Goal: Book appointment/travel/reservation

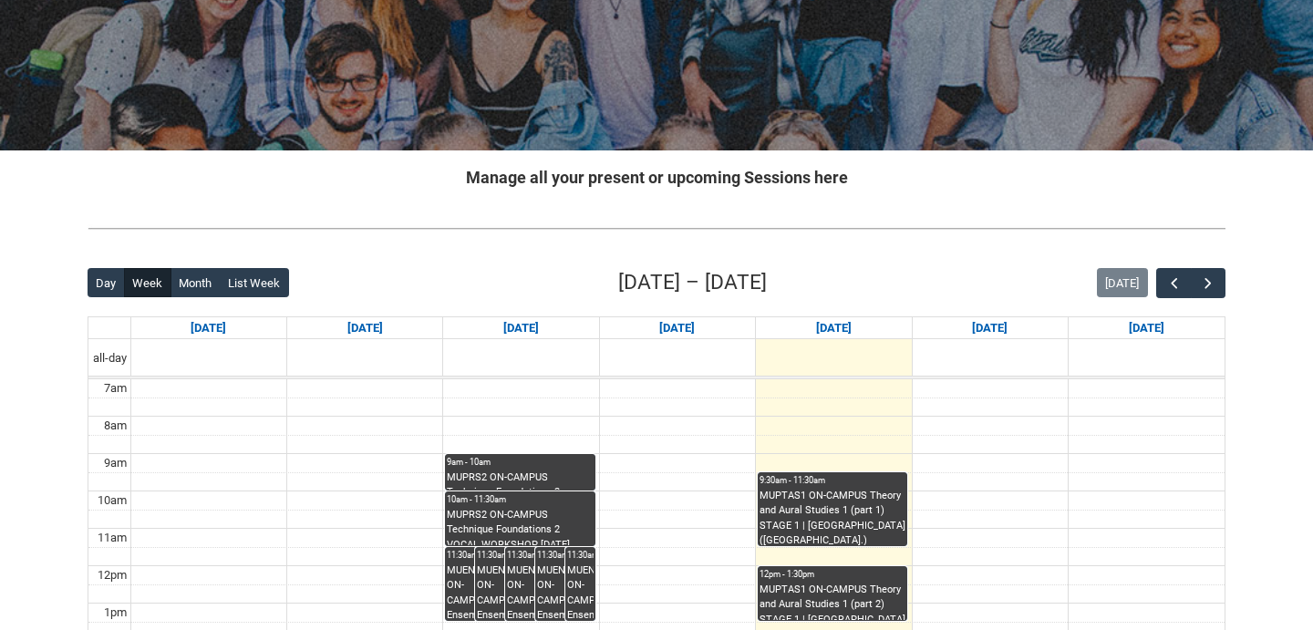
scroll to position [246, 0]
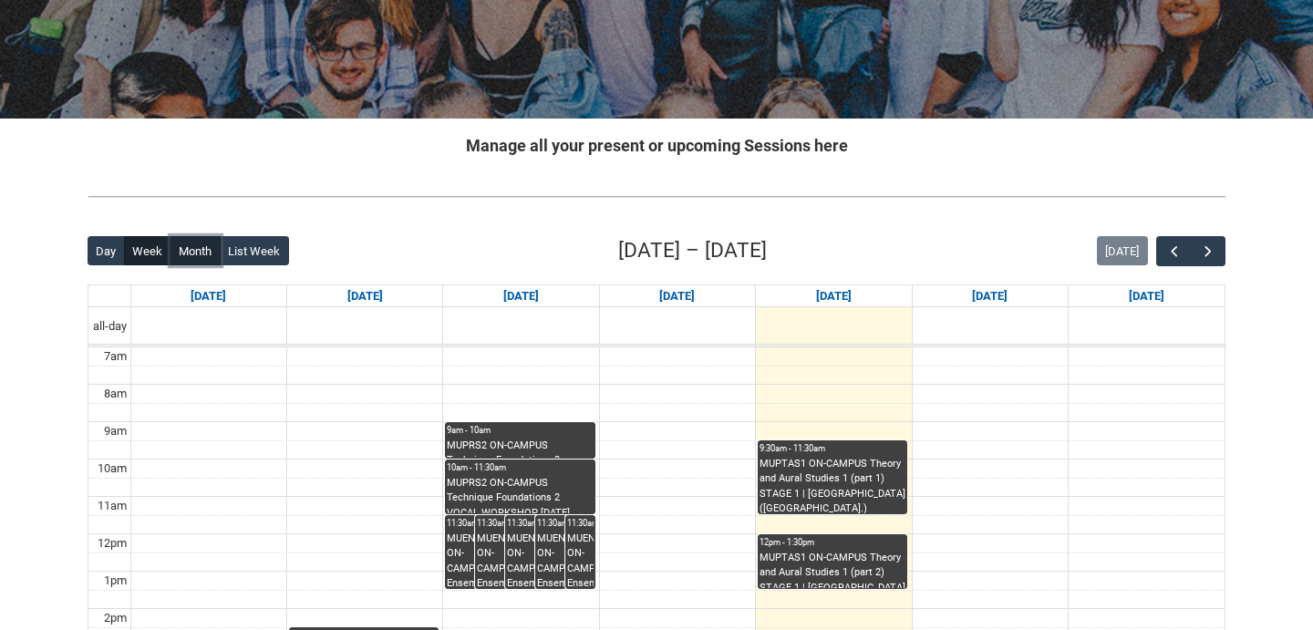
click at [182, 243] on button "Month" at bounding box center [196, 250] width 50 height 29
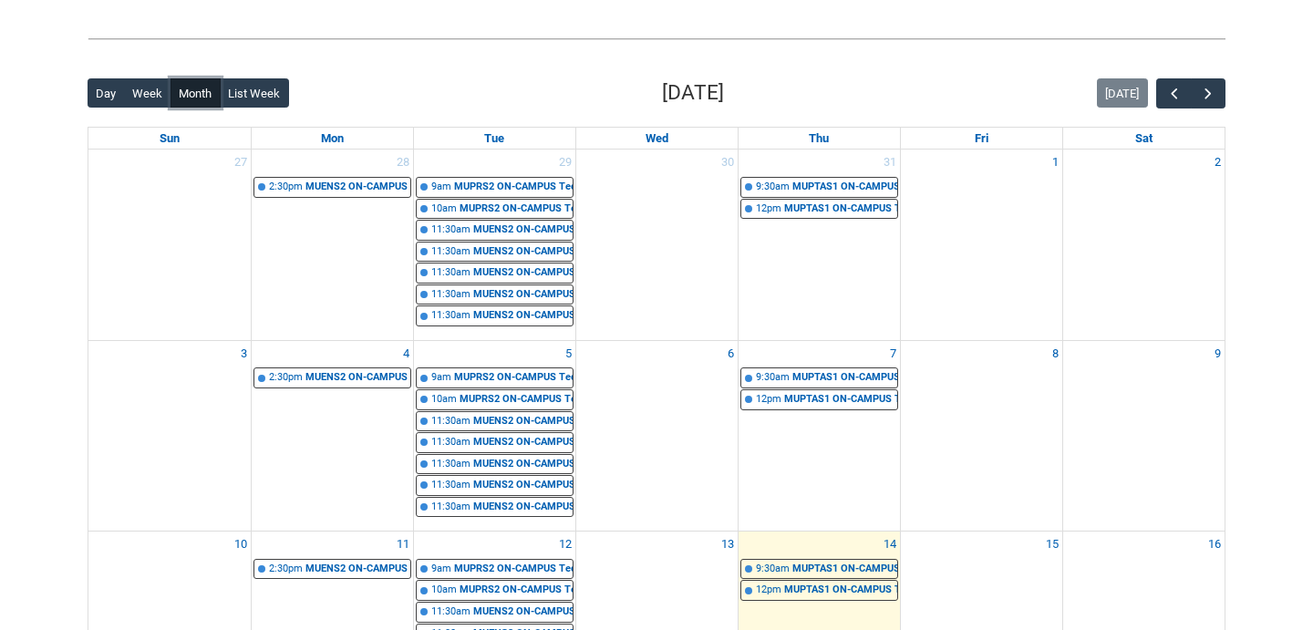
scroll to position [389, 0]
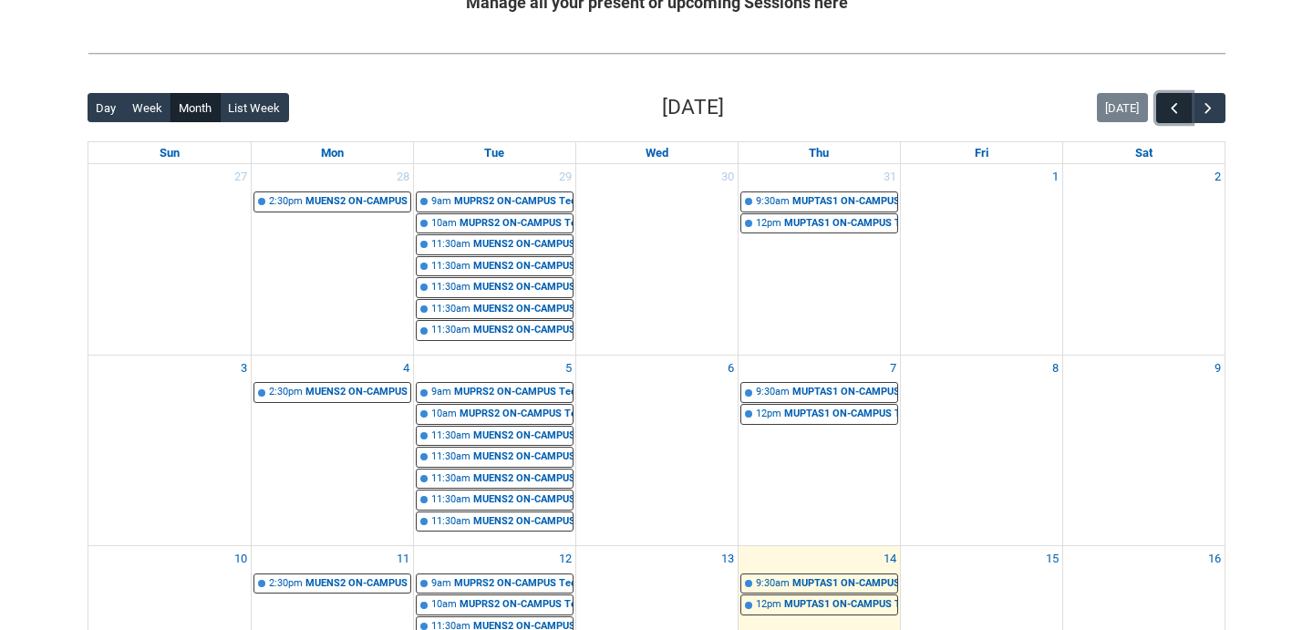
click at [1174, 106] on span "button" at bounding box center [1174, 108] width 18 height 18
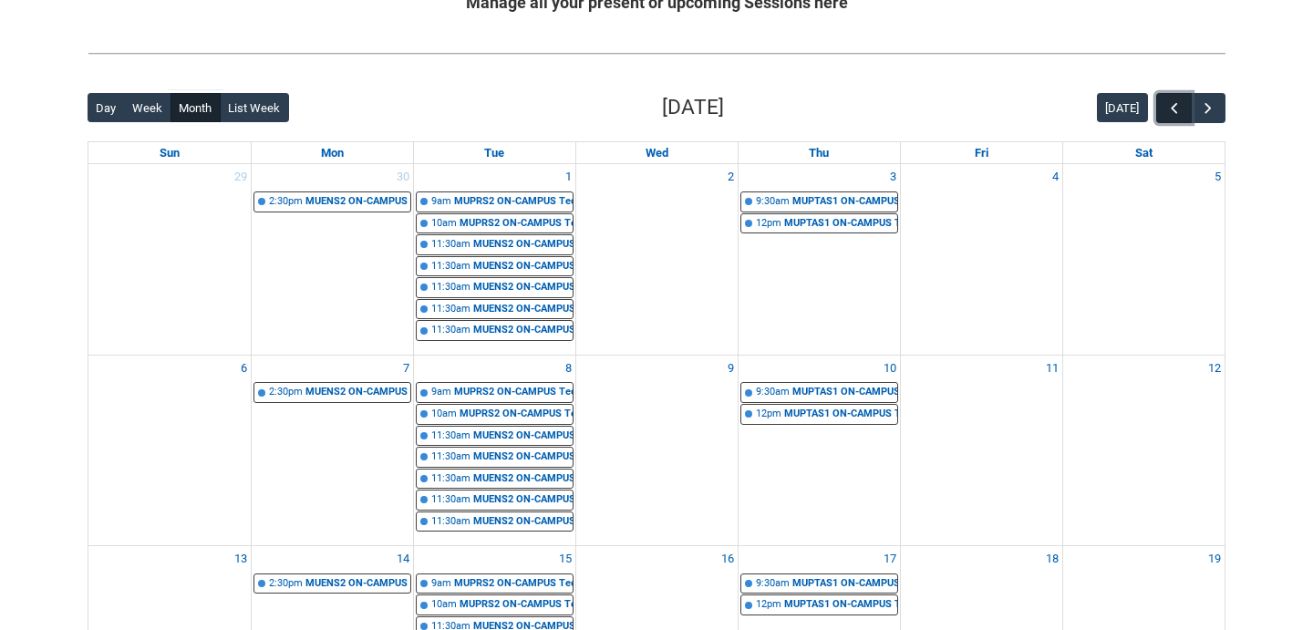
click at [1174, 106] on span "button" at bounding box center [1174, 108] width 18 height 18
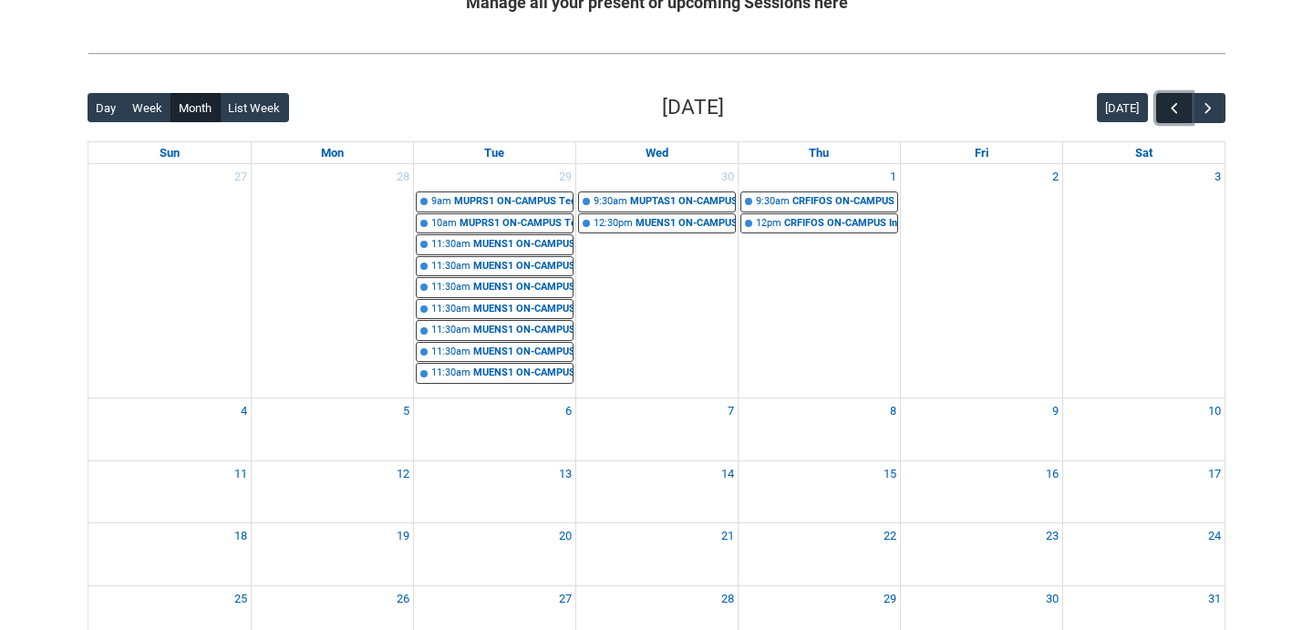
click at [1174, 106] on span "button" at bounding box center [1174, 108] width 18 height 18
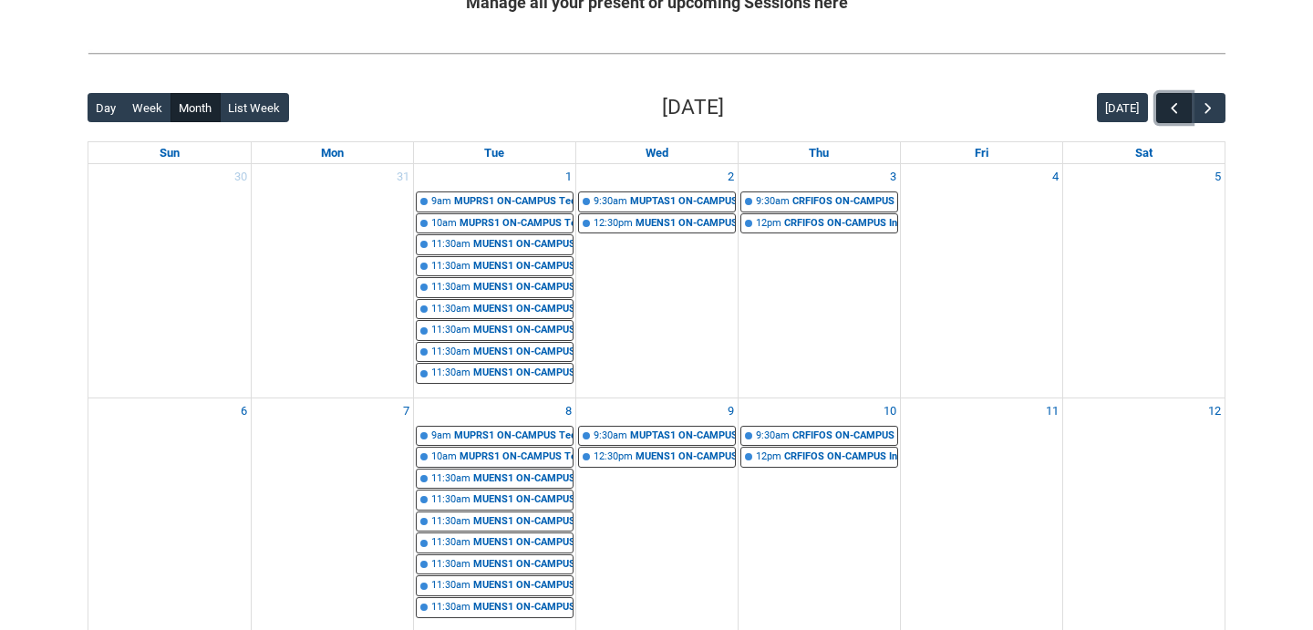
click at [1174, 106] on span "button" at bounding box center [1174, 108] width 18 height 18
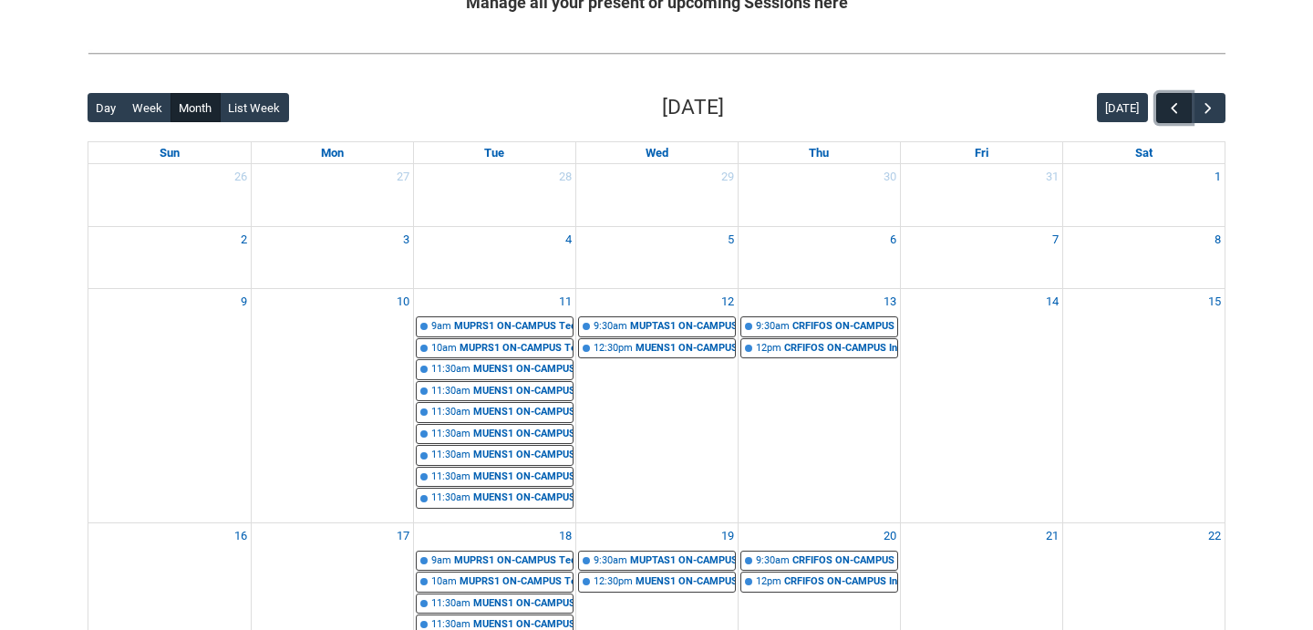
click at [1174, 106] on span "button" at bounding box center [1174, 108] width 18 height 18
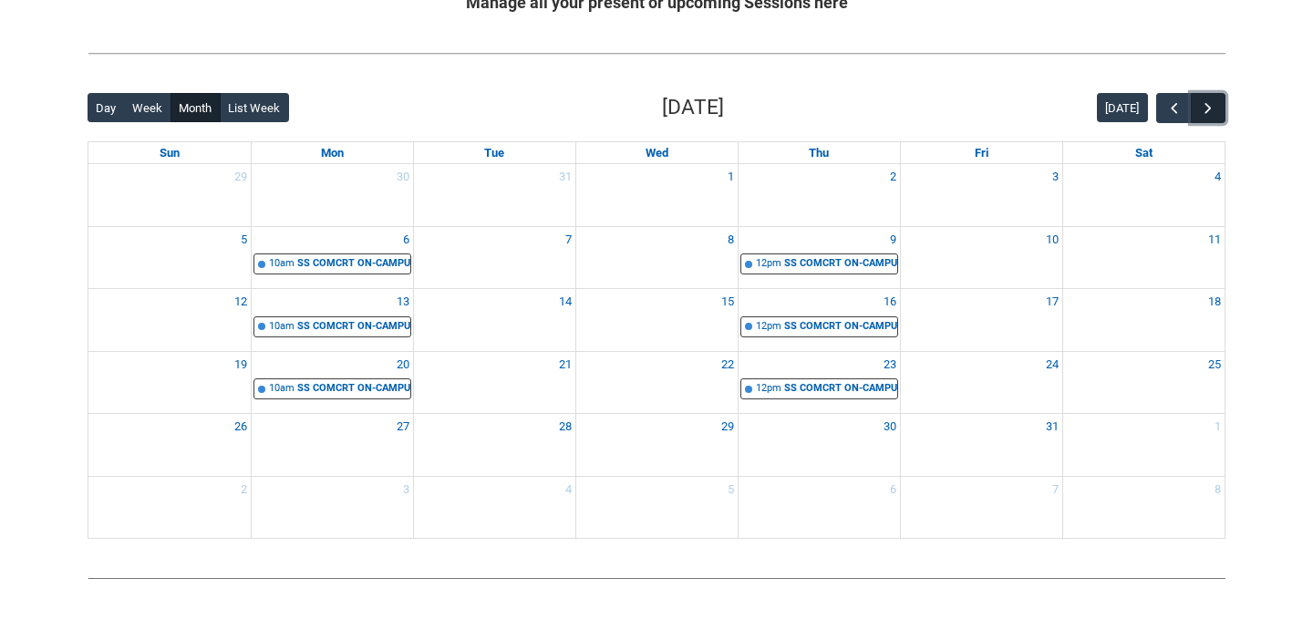
click at [1220, 107] on button "button" at bounding box center [1208, 108] width 35 height 30
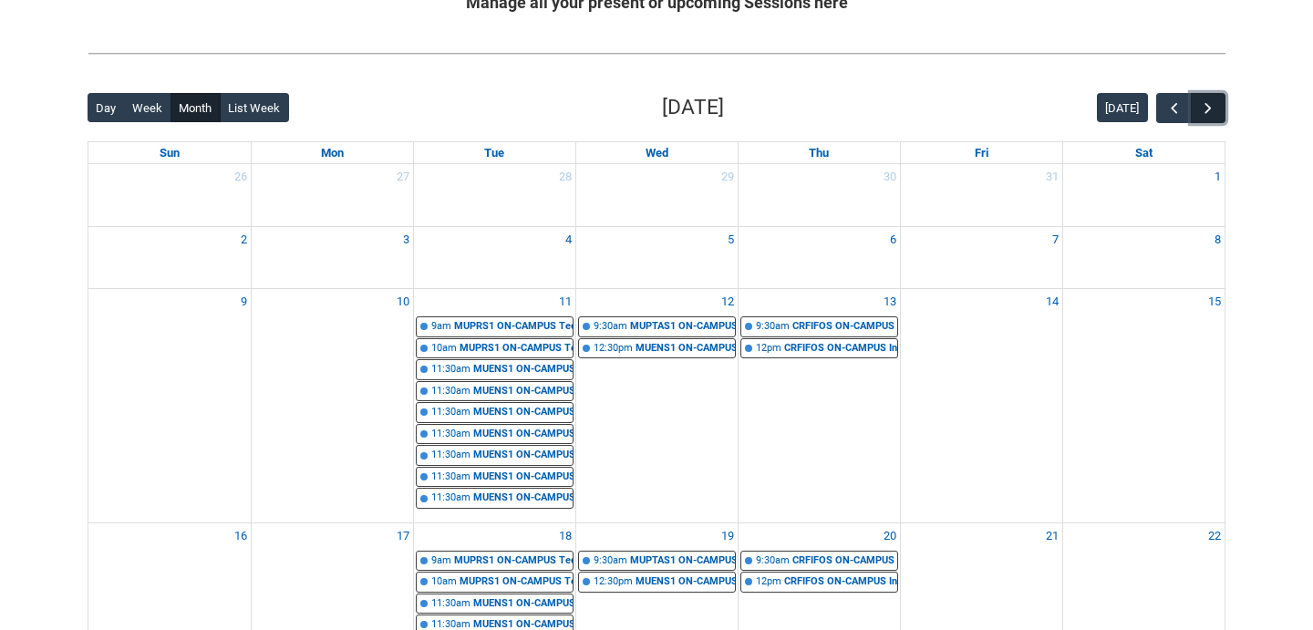
click at [1220, 107] on button "button" at bounding box center [1208, 108] width 35 height 30
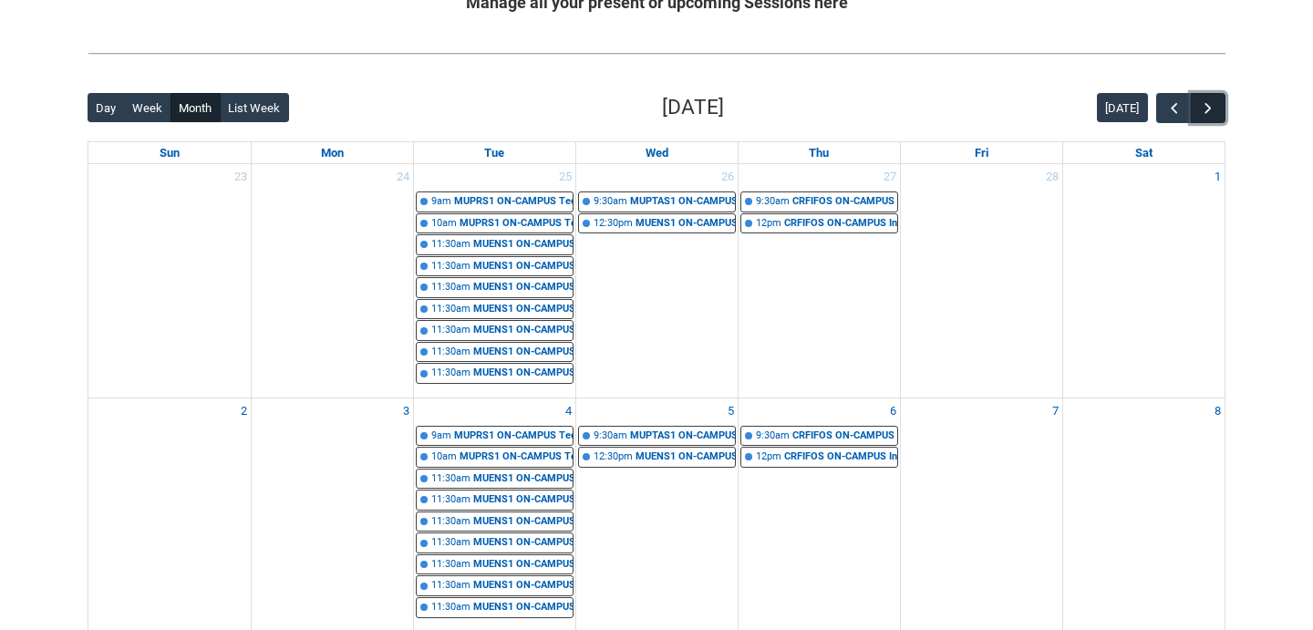
click at [1220, 107] on button "button" at bounding box center [1208, 108] width 35 height 30
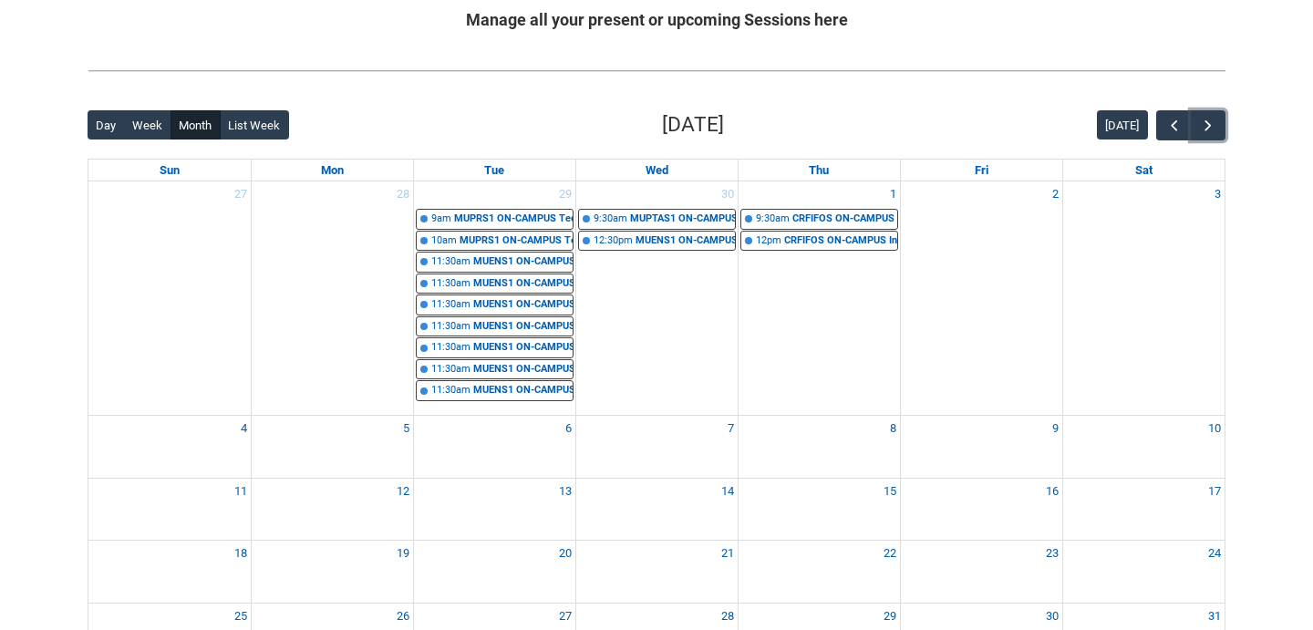
scroll to position [431, 0]
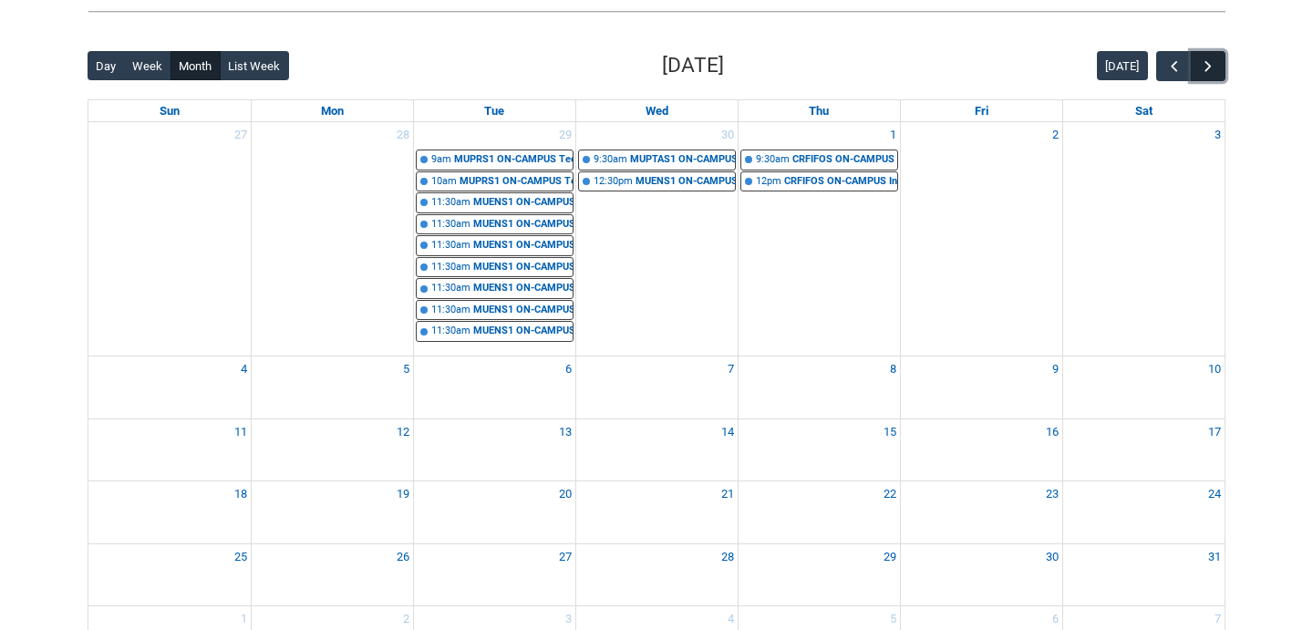
click at [1202, 72] on span "button" at bounding box center [1208, 66] width 18 height 18
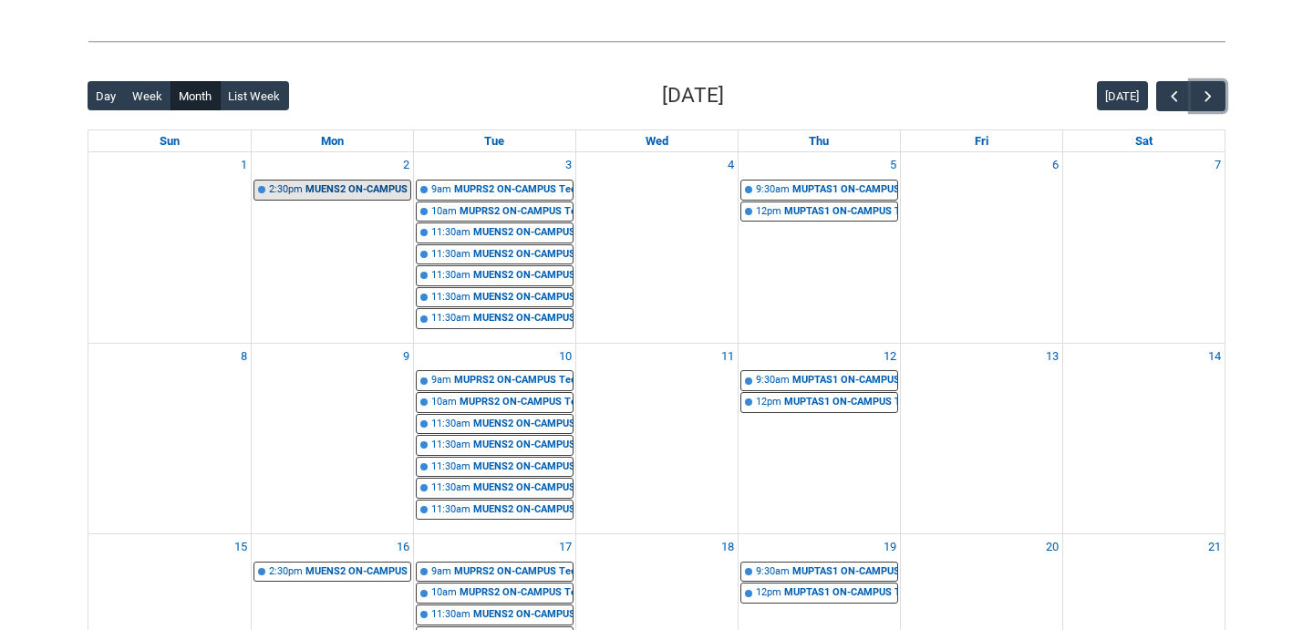
scroll to position [403, 0]
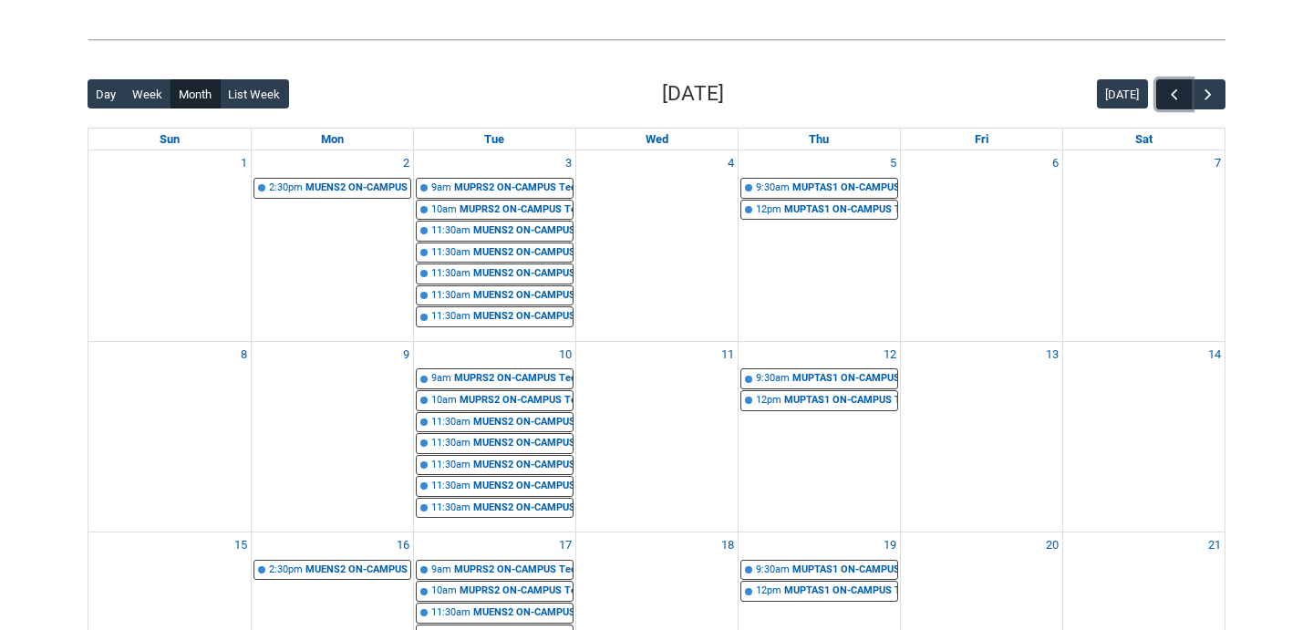
click at [1181, 100] on span "button" at bounding box center [1174, 95] width 18 height 18
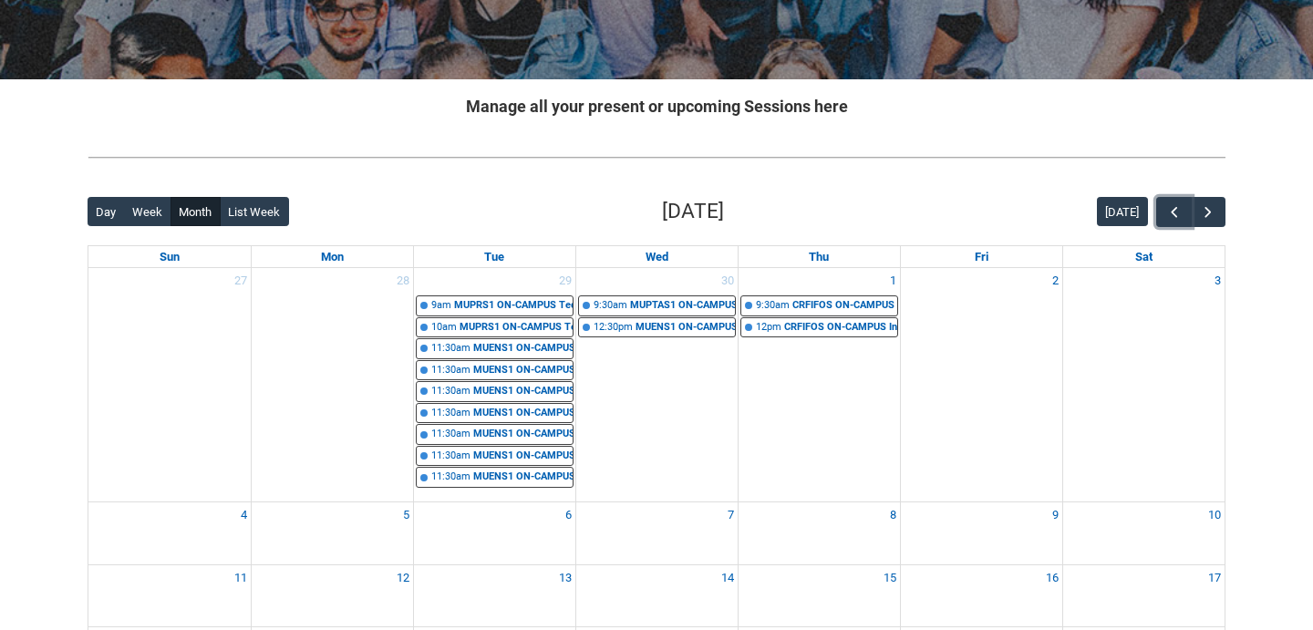
scroll to position [289, 0]
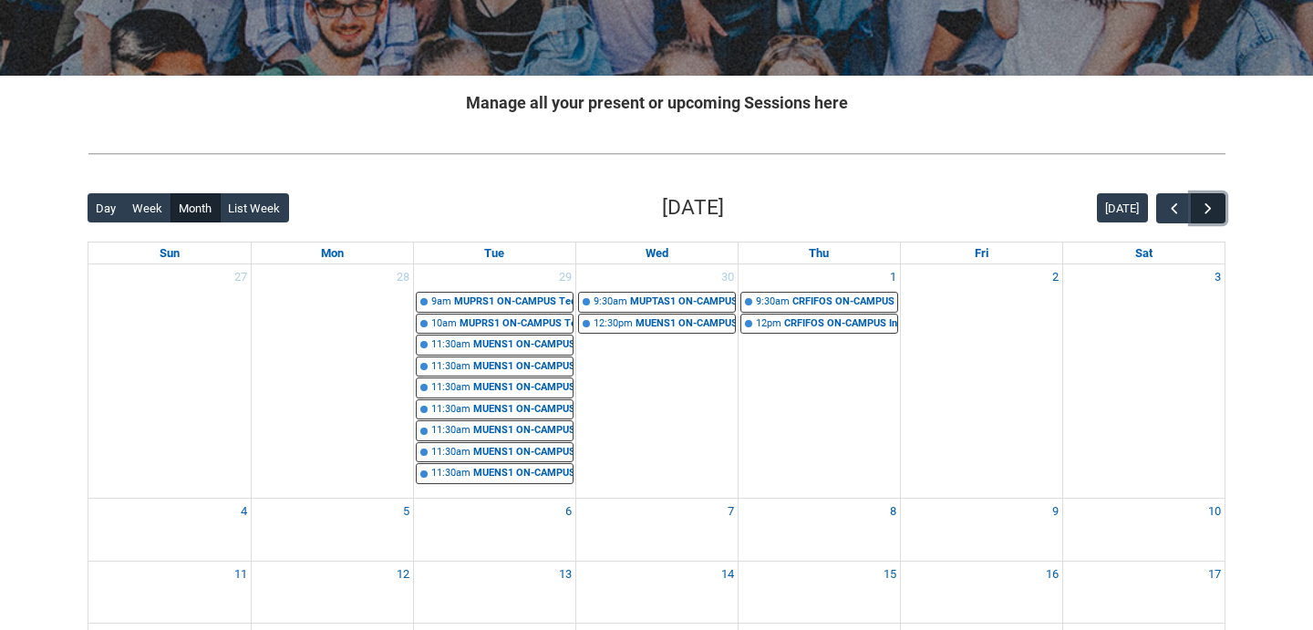
click at [1225, 214] on button "button" at bounding box center [1208, 208] width 35 height 30
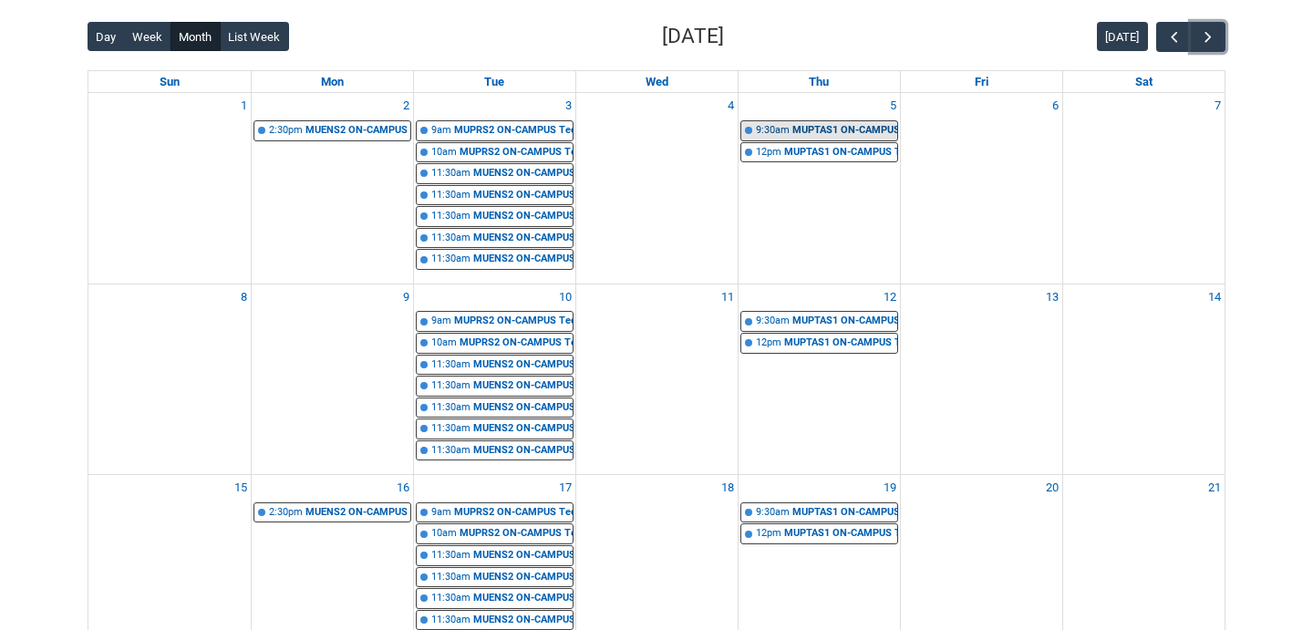
scroll to position [460, 0]
drag, startPoint x: 363, startPoint y: 386, endPoint x: 311, endPoint y: 297, distance: 102.6
click at [311, 297] on div "9" at bounding box center [332, 379] width 161 height 190
drag, startPoint x: 412, startPoint y: 294, endPoint x: 325, endPoint y: 295, distance: 87.5
click at [325, 295] on div "9" at bounding box center [332, 297] width 161 height 26
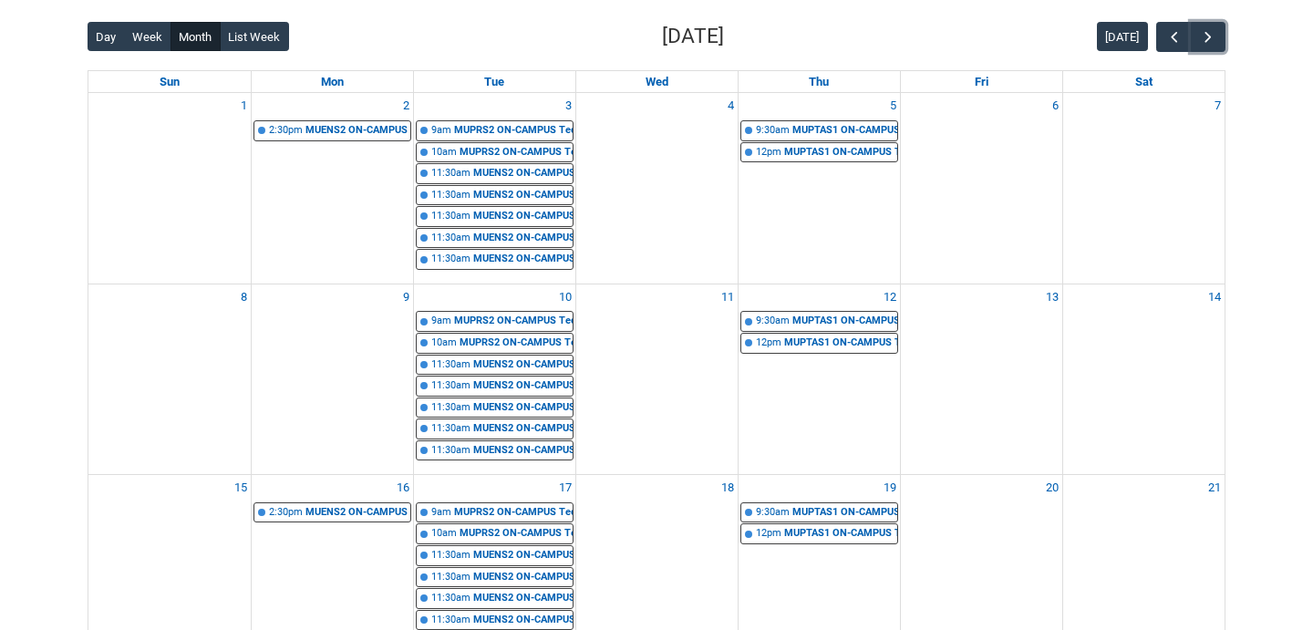
click at [324, 347] on div "9" at bounding box center [332, 379] width 161 height 190
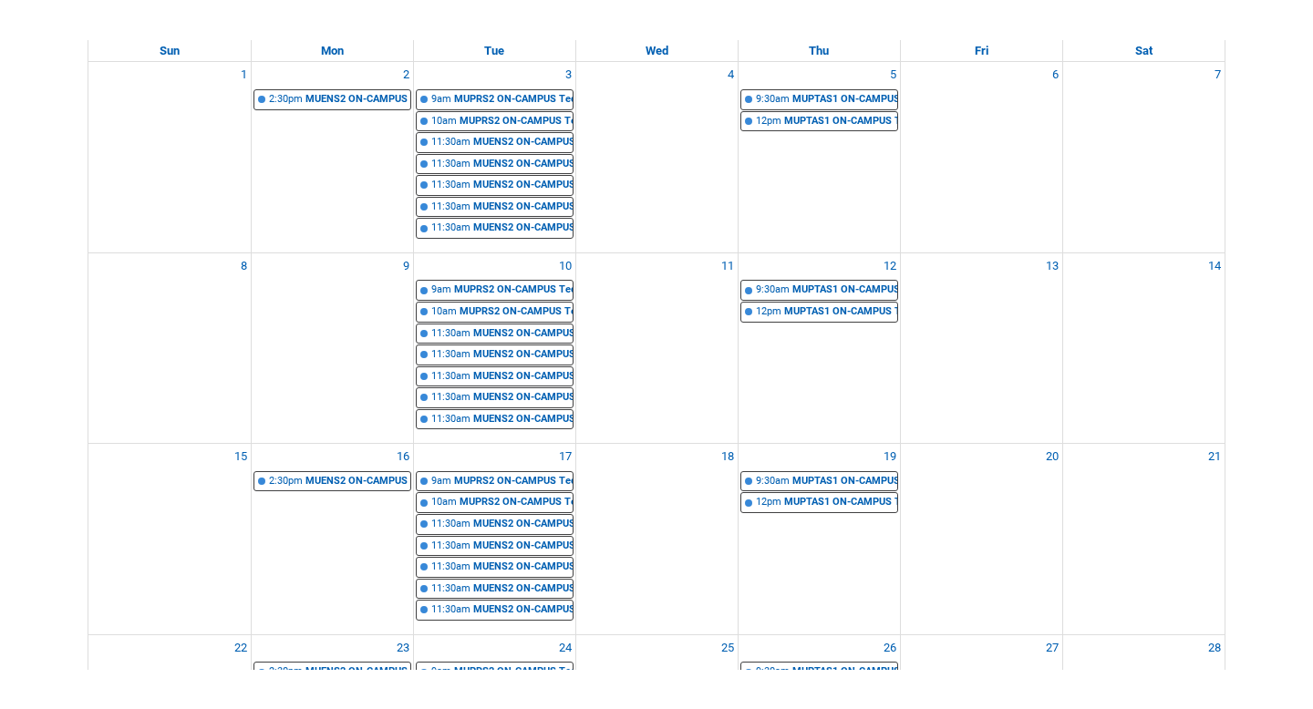
scroll to position [534, 0]
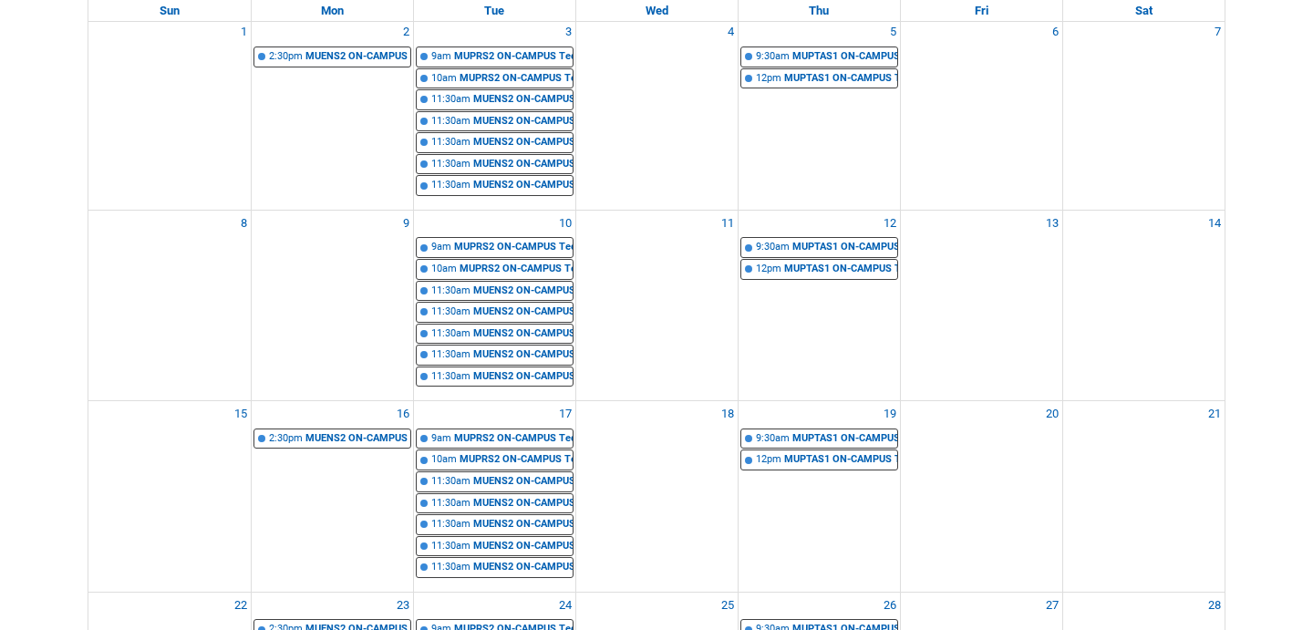
drag, startPoint x: 345, startPoint y: 238, endPoint x: 277, endPoint y: 231, distance: 67.9
click at [277, 231] on div "9" at bounding box center [332, 306] width 161 height 190
